Goal: Information Seeking & Learning: Learn about a topic

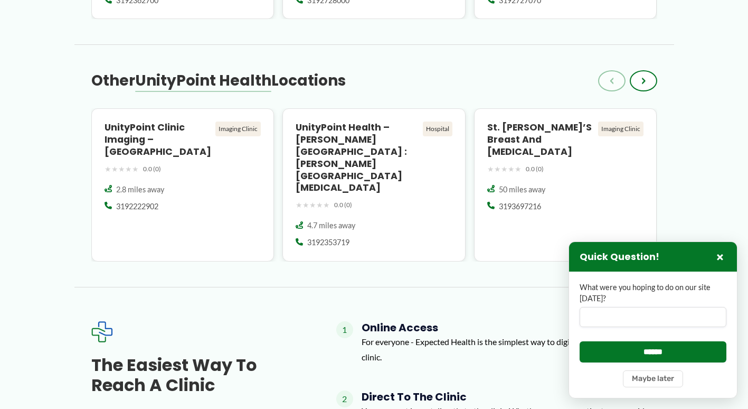
scroll to position [815, 0]
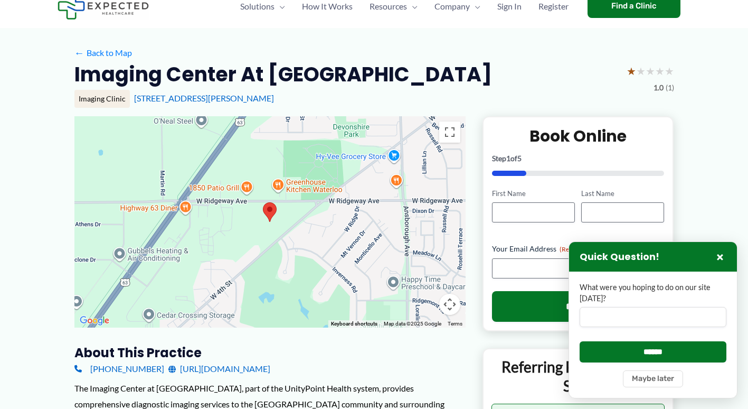
scroll to position [0, 0]
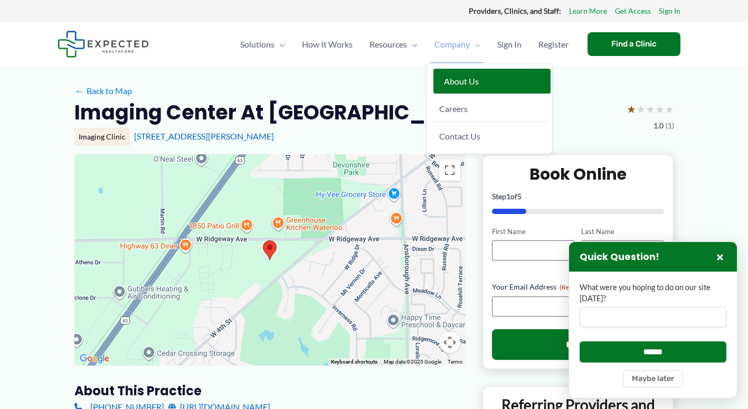
click at [463, 72] on link "About Us" at bounding box center [491, 81] width 117 height 25
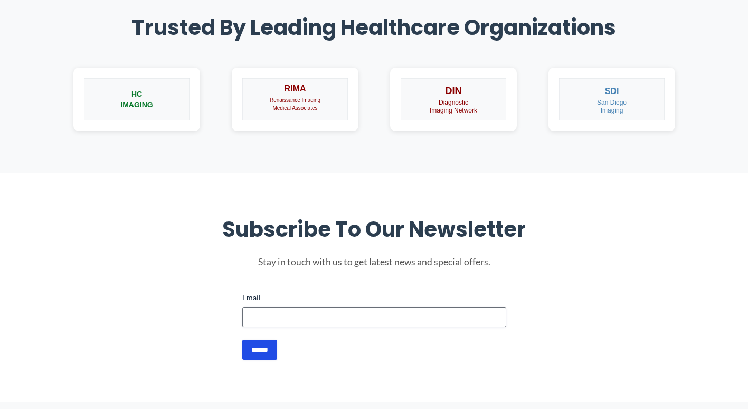
scroll to position [807, 0]
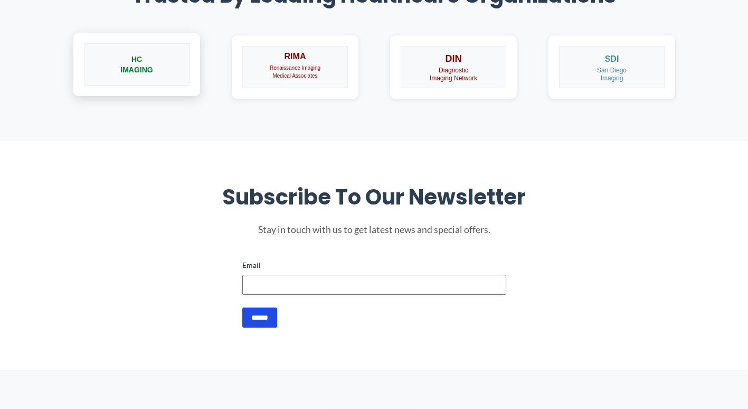
click at [160, 70] on img at bounding box center [137, 64] width 106 height 42
click at [139, 65] on img at bounding box center [137, 64] width 106 height 42
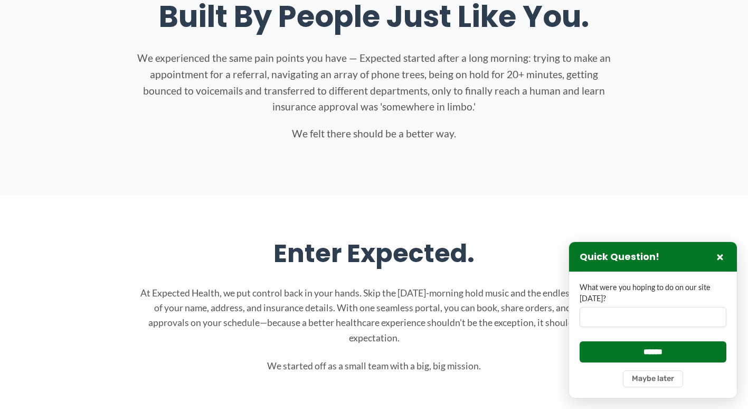
scroll to position [0, 0]
